Goal: Find specific page/section: Find specific page/section

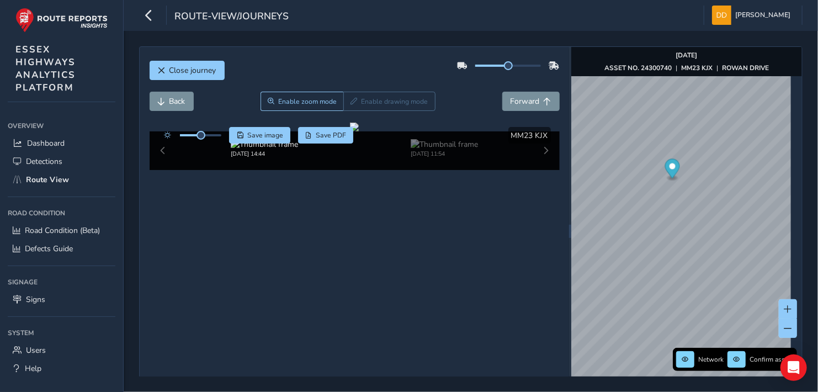
click at [750, 75] on div "Network Confirm assets [DATE] ASSET NO. 24300740 | MM23 KJX | ROWAN DRIVE" at bounding box center [686, 61] width 231 height 29
click at [56, 158] on span "Detections" at bounding box center [44, 161] width 36 height 10
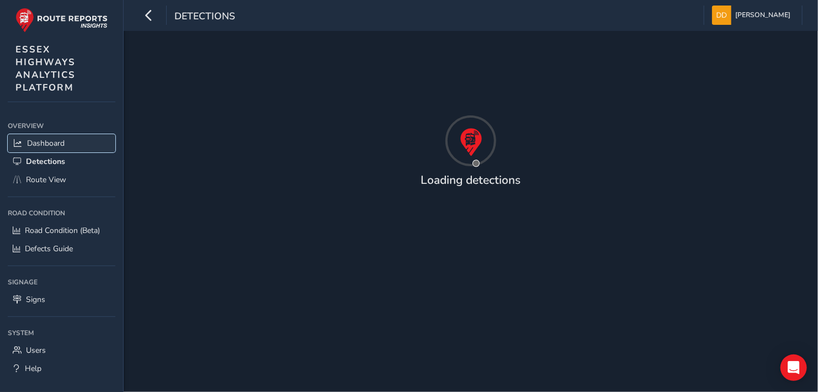
click at [49, 140] on span "Dashboard" at bounding box center [46, 143] width 38 height 10
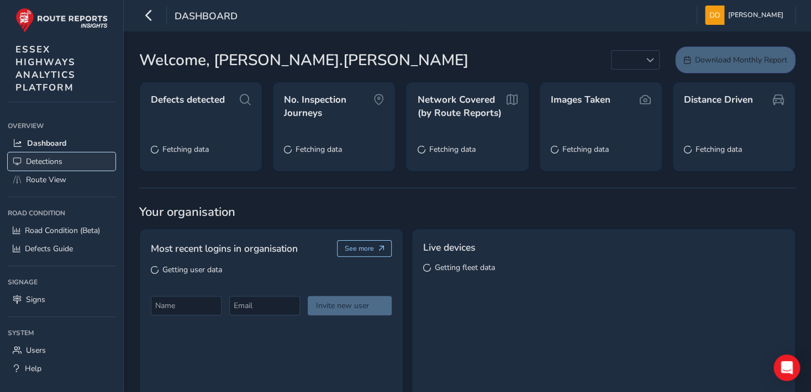
click at [52, 159] on span "Detections" at bounding box center [44, 161] width 36 height 10
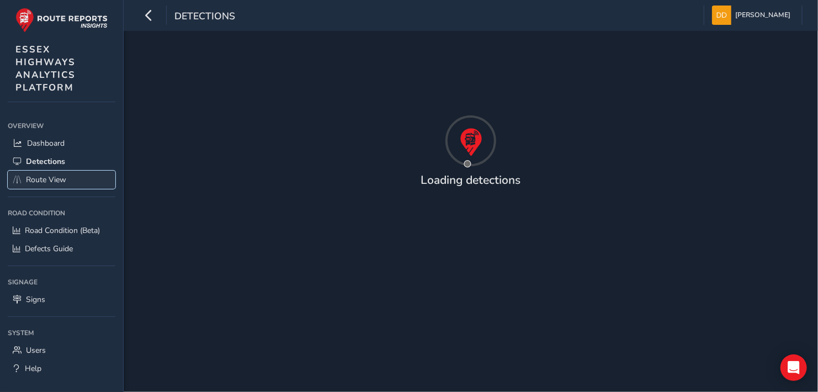
click at [43, 177] on span "Route View" at bounding box center [46, 179] width 40 height 10
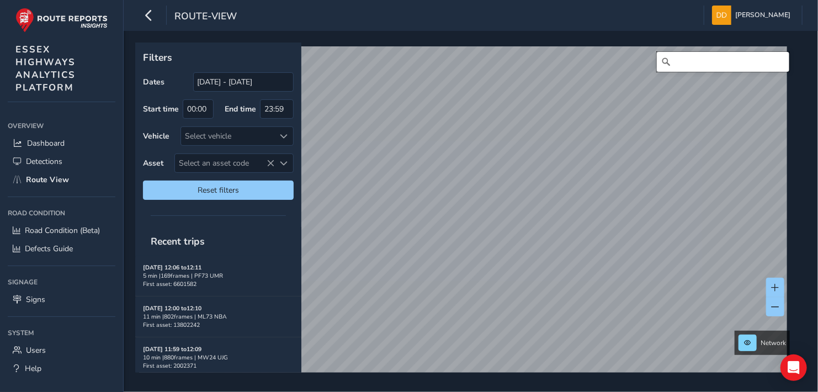
click at [692, 63] on input "Search" at bounding box center [723, 62] width 133 height 20
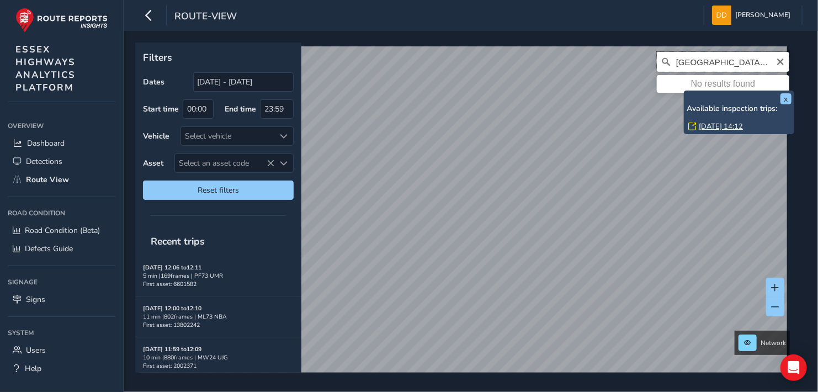
click at [750, 61] on input "[GEOGRAPHIC_DATA] [PERSON_NAME]" at bounding box center [723, 62] width 133 height 20
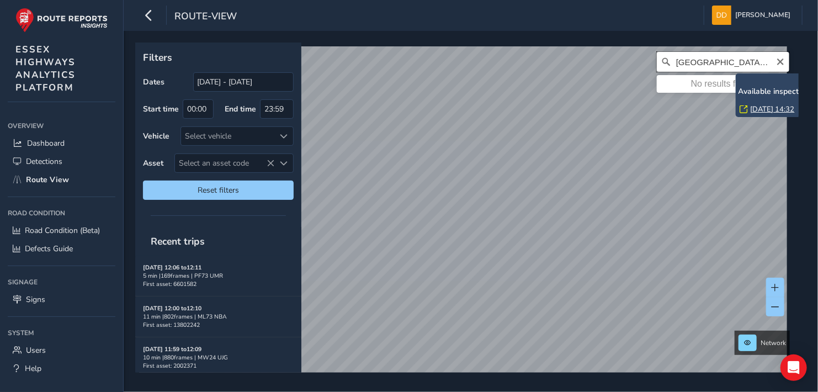
click at [761, 59] on input "[GEOGRAPHIC_DATA] ashingdon" at bounding box center [723, 62] width 133 height 20
type input "[GEOGRAPHIC_DATA] ashingdon"
click at [760, 110] on link "[DATE] 14:32" at bounding box center [773, 109] width 44 height 10
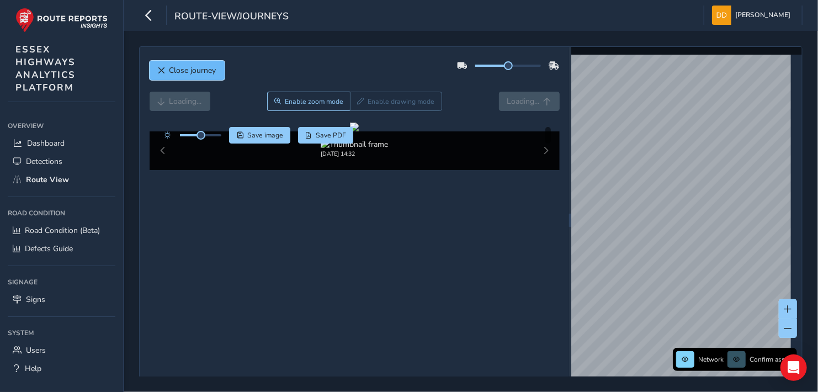
click at [173, 70] on span "Close journey" at bounding box center [193, 70] width 47 height 10
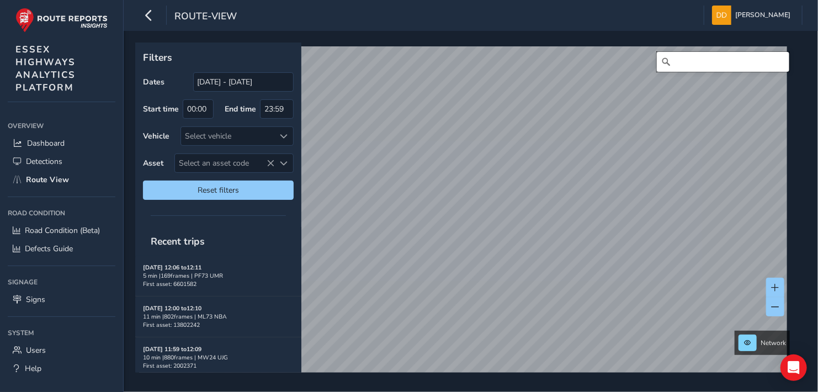
click at [712, 63] on input "Search" at bounding box center [723, 62] width 133 height 20
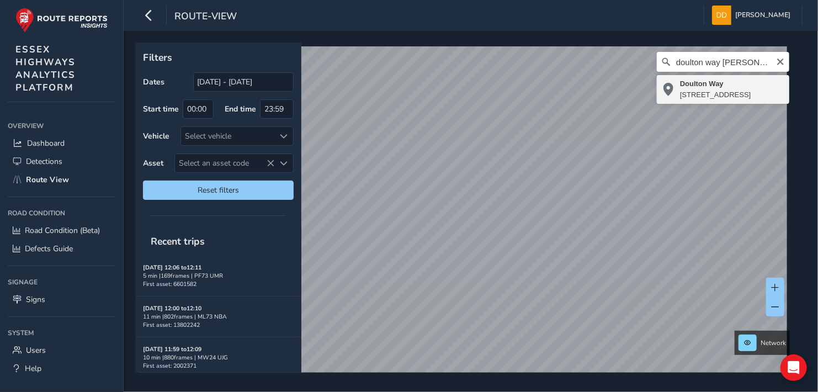
type input "[STREET_ADDRESS]"
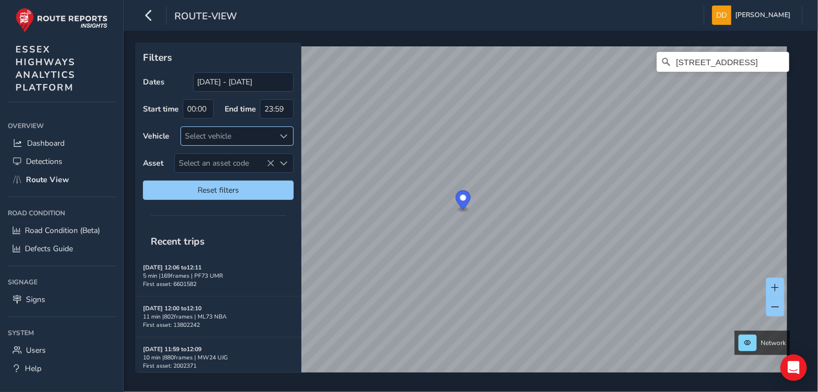
click at [281, 135] on span at bounding box center [284, 137] width 8 height 8
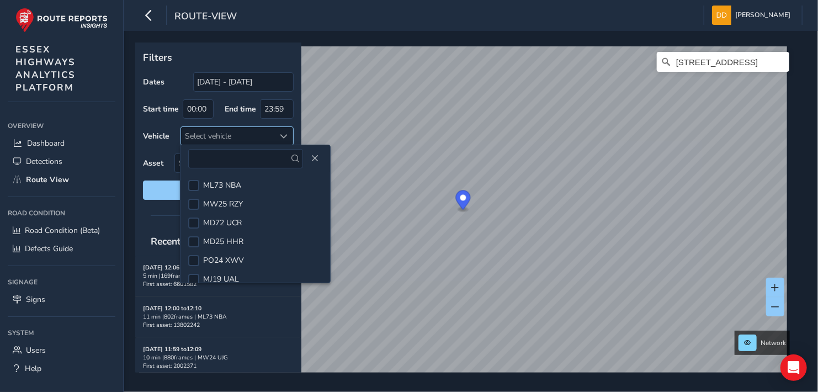
click at [281, 135] on span at bounding box center [284, 137] width 8 height 8
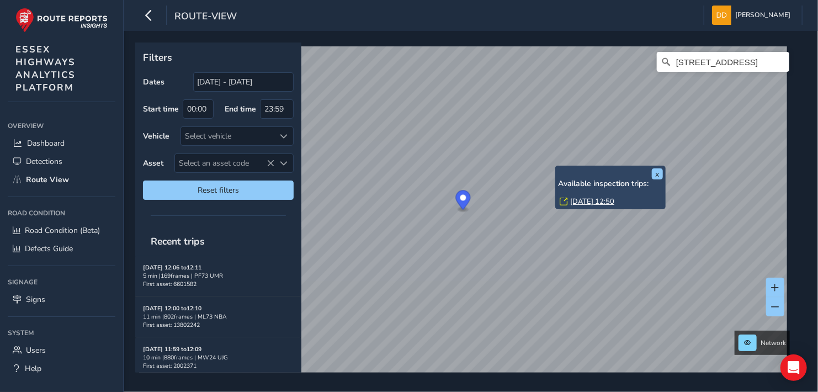
click at [557, 167] on div "x Available inspection trips: [DATE] 12:50" at bounding box center [610, 188] width 110 height 44
click at [581, 200] on link "[DATE] 12:50" at bounding box center [592, 202] width 44 height 10
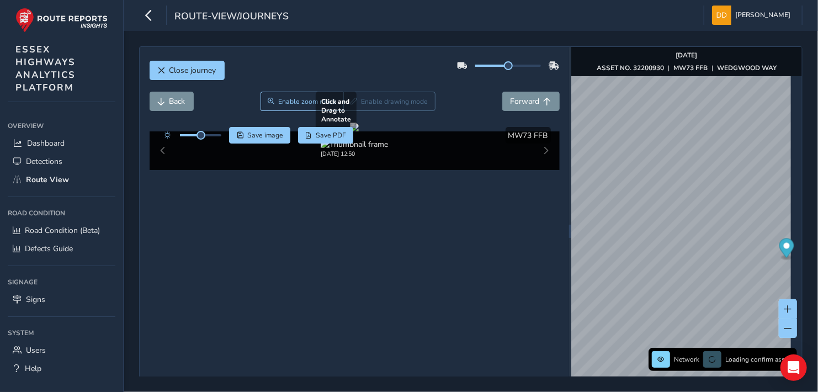
click at [356, 131] on div at bounding box center [354, 127] width 9 height 9
click at [350, 131] on div at bounding box center [354, 127] width 9 height 9
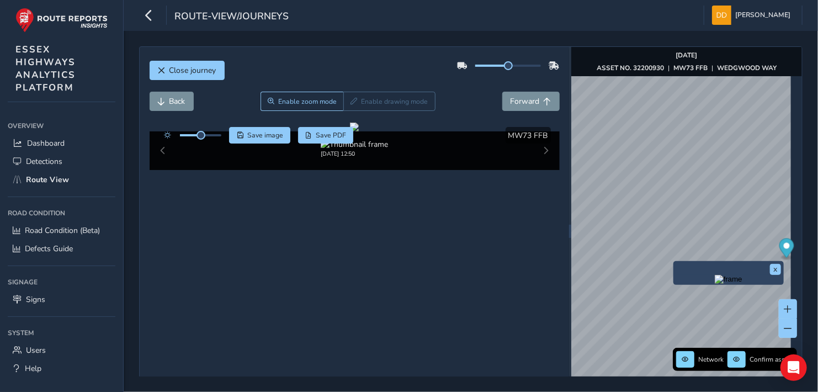
click at [676, 261] on div "x" at bounding box center [729, 273] width 110 height 24
click at [656, 260] on div "x" at bounding box center [708, 269] width 105 height 18
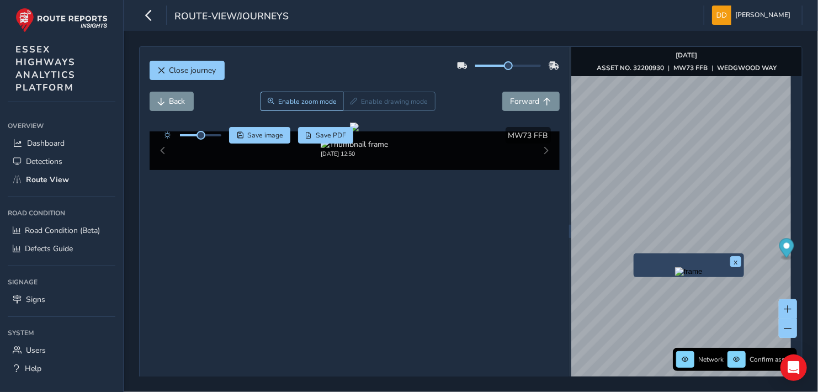
click at [675, 276] on img "Preview frame" at bounding box center [689, 271] width 28 height 9
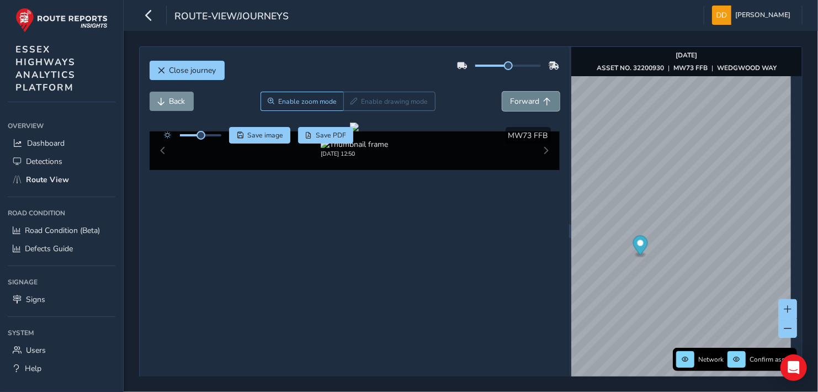
click at [533, 100] on span "Forward" at bounding box center [525, 101] width 29 height 10
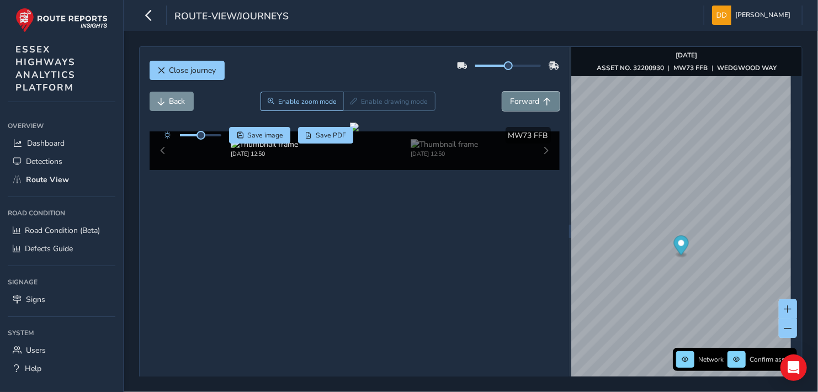
click at [533, 100] on span "Forward" at bounding box center [525, 101] width 29 height 10
click at [534, 100] on span "Forward" at bounding box center [525, 101] width 29 height 10
click at [534, 100] on button "Forward" at bounding box center [530, 101] width 57 height 19
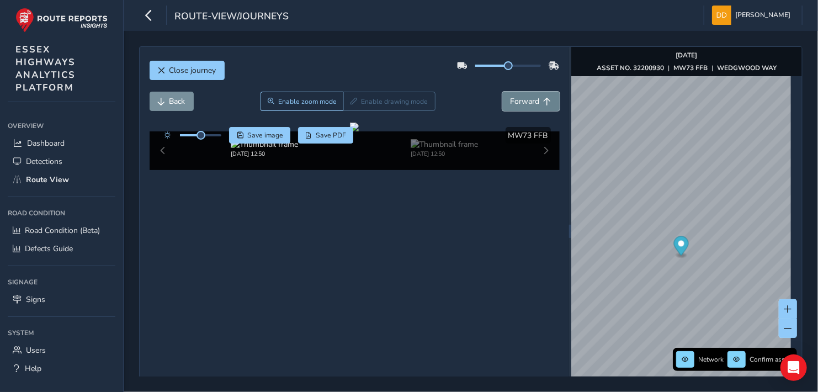
click at [534, 100] on button "Forward" at bounding box center [530, 101] width 57 height 19
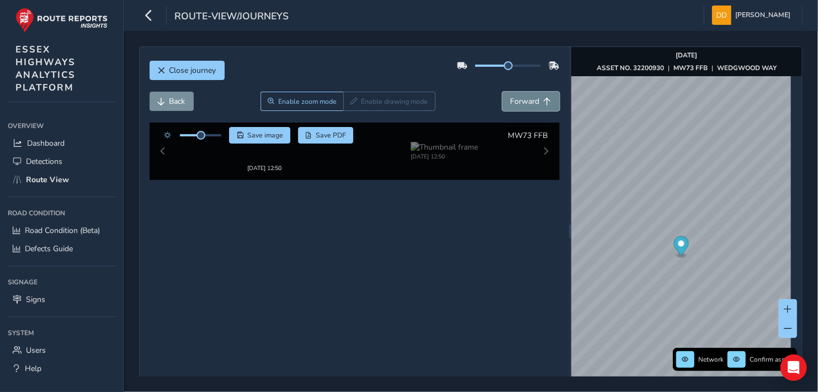
click at [534, 100] on button "Forward" at bounding box center [530, 101] width 57 height 19
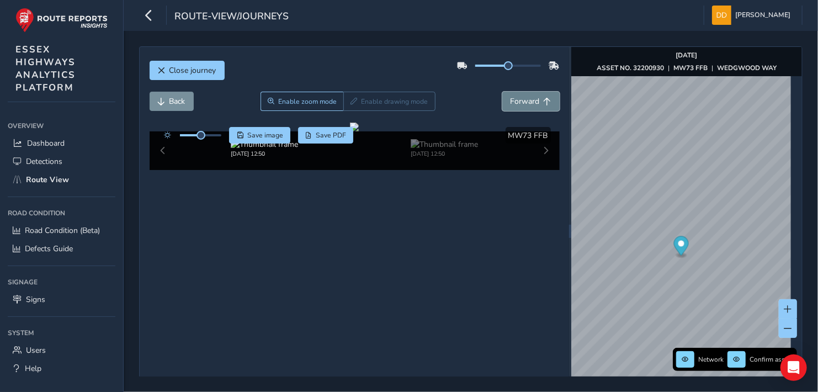
click at [534, 100] on button "Forward" at bounding box center [530, 101] width 57 height 19
click at [536, 102] on button "Forward" at bounding box center [530, 101] width 57 height 19
click at [537, 100] on button "Forward" at bounding box center [530, 101] width 57 height 19
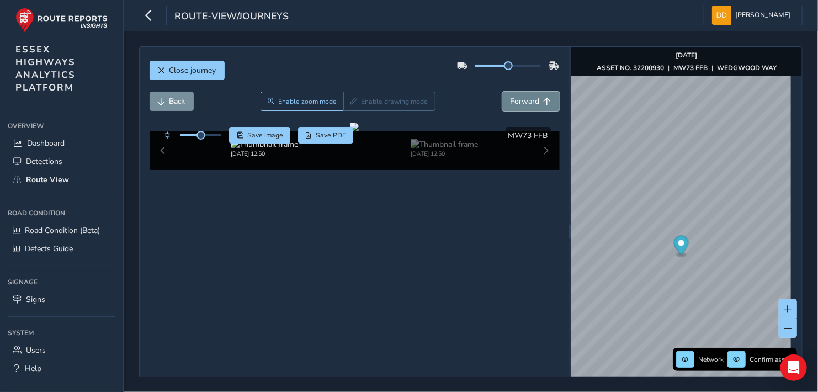
click at [523, 104] on span "Forward" at bounding box center [525, 101] width 29 height 10
click at [522, 104] on span "Forward" at bounding box center [525, 101] width 29 height 10
